Goal: Task Accomplishment & Management: Complete application form

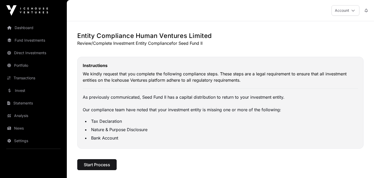
scroll to position [6, 0]
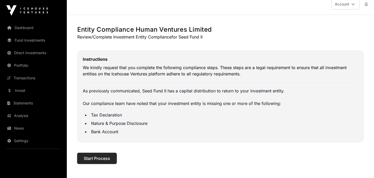
click at [103, 157] on span "Start Process" at bounding box center [97, 158] width 26 height 6
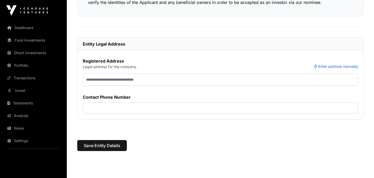
scroll to position [114, 0]
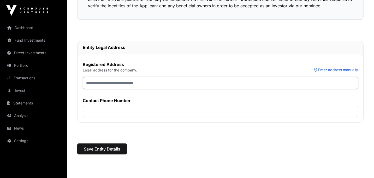
click at [119, 84] on input "text" at bounding box center [221, 83] width 276 height 12
type input "**********"
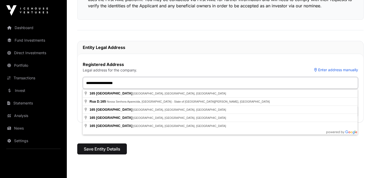
drag, startPoint x: 133, startPoint y: 82, endPoint x: 106, endPoint y: 82, distance: 27.7
click at [106, 82] on input "**********" at bounding box center [221, 83] width 276 height 12
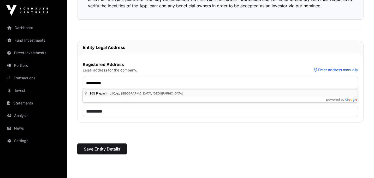
type input "**********"
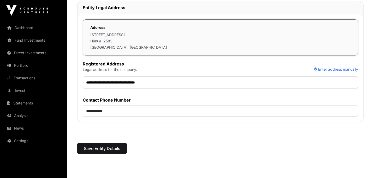
scroll to position [155, 0]
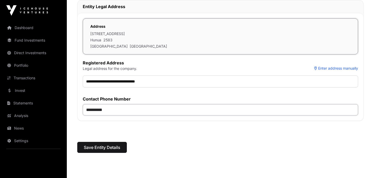
click at [101, 113] on input "**********" at bounding box center [221, 109] width 276 height 11
click at [92, 133] on div "Entity Details Human Ventures Limited - Company Tell us about the legal entity …" at bounding box center [220, 18] width 307 height 282
click at [92, 150] on span "Save Entity Details" at bounding box center [102, 147] width 37 height 6
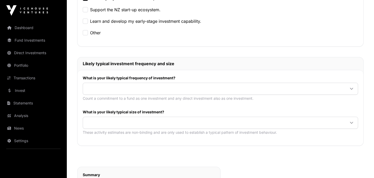
scroll to position [205, 0]
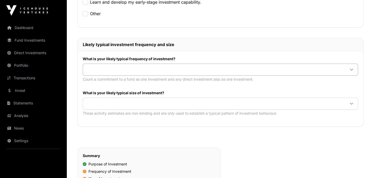
click at [96, 69] on span at bounding box center [214, 69] width 263 height 9
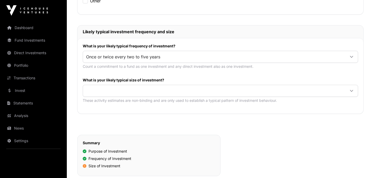
scroll to position [219, 0]
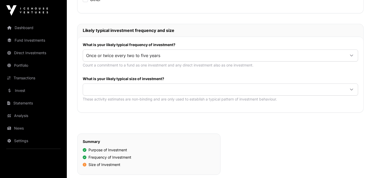
click at [96, 94] on div at bounding box center [221, 89] width 276 height 12
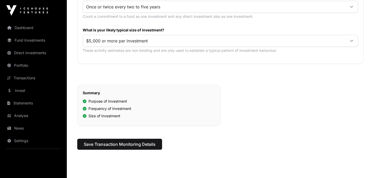
scroll to position [269, 0]
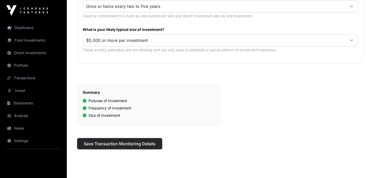
click at [97, 146] on span "Save Transaction Monitoring Details" at bounding box center [120, 143] width 72 height 6
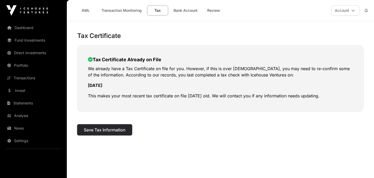
click at [101, 130] on span "Save Tax Information" at bounding box center [105, 129] width 42 height 6
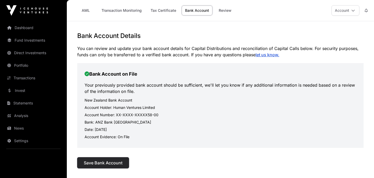
click at [101, 157] on button "Save Bank Account" at bounding box center [103, 162] width 52 height 11
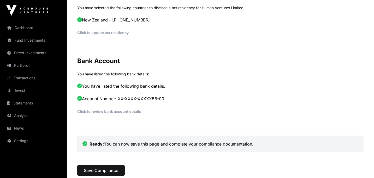
scroll to position [308, 0]
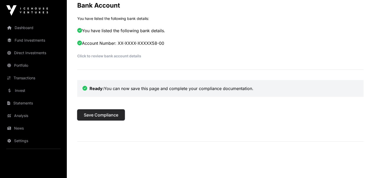
click at [107, 119] on button "Save Compliance" at bounding box center [101, 114] width 48 height 11
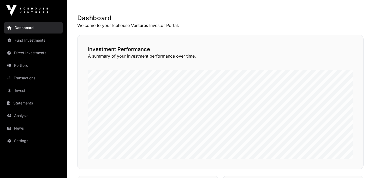
scroll to position [131, 0]
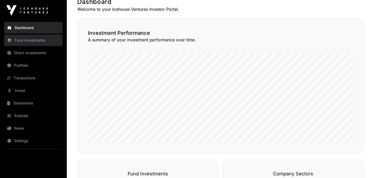
click at [28, 44] on link "Fund Investments" at bounding box center [33, 39] width 59 height 11
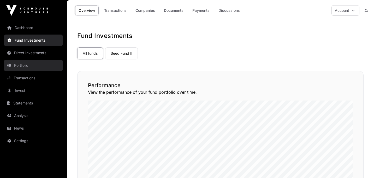
click at [32, 66] on link "Portfolio" at bounding box center [33, 65] width 59 height 11
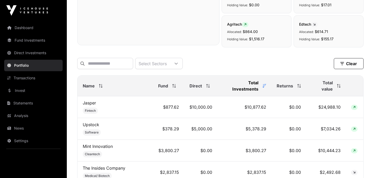
scroll to position [168, 0]
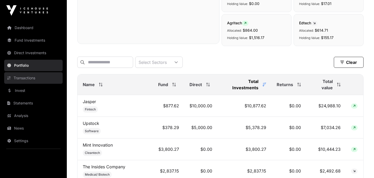
click at [32, 81] on link "Transactions" at bounding box center [33, 77] width 59 height 11
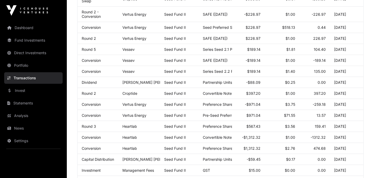
scroll to position [261, 0]
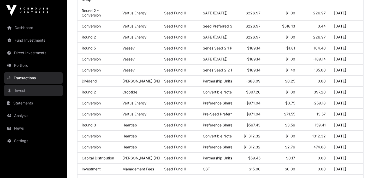
click at [21, 86] on link "Invest" at bounding box center [33, 90] width 59 height 11
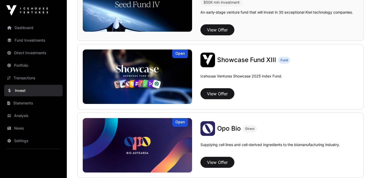
scroll to position [162, 0]
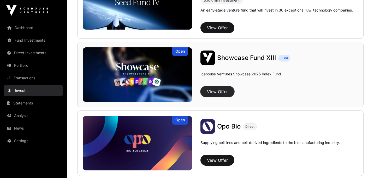
click at [218, 92] on button "View Offer" at bounding box center [218, 91] width 34 height 11
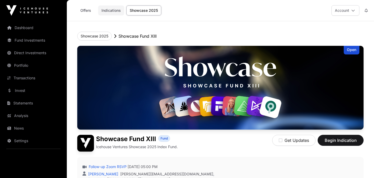
click at [114, 8] on link "Indications" at bounding box center [111, 10] width 26 height 10
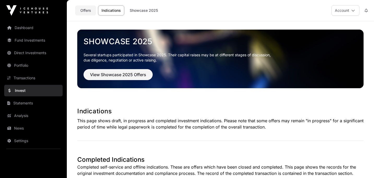
click at [83, 8] on link "Offers" at bounding box center [85, 10] width 21 height 10
